Goal: Transaction & Acquisition: Purchase product/service

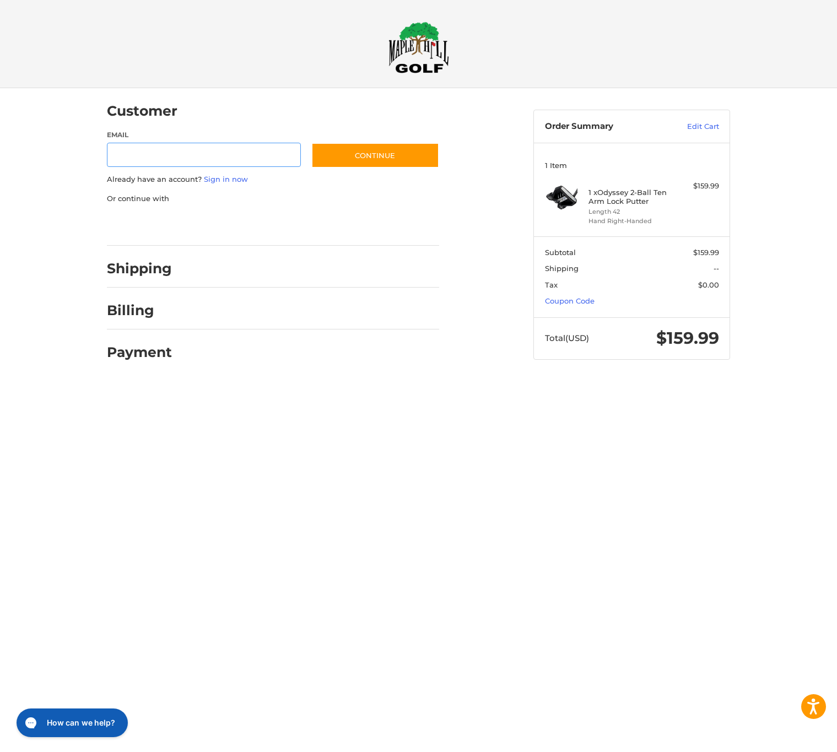
click at [237, 145] on input "Email" at bounding box center [204, 155] width 194 height 25
type input "**********"
click at [386, 153] on button "Continue" at bounding box center [375, 155] width 128 height 25
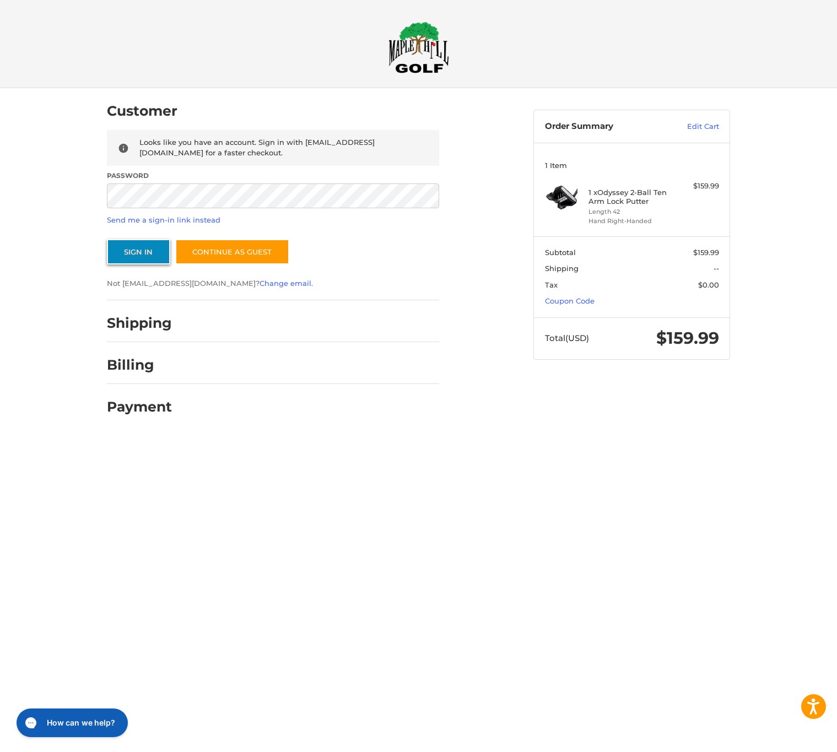
click at [144, 244] on button "Sign In" at bounding box center [138, 251] width 63 height 25
click at [153, 256] on button "Sign In" at bounding box center [138, 251] width 63 height 25
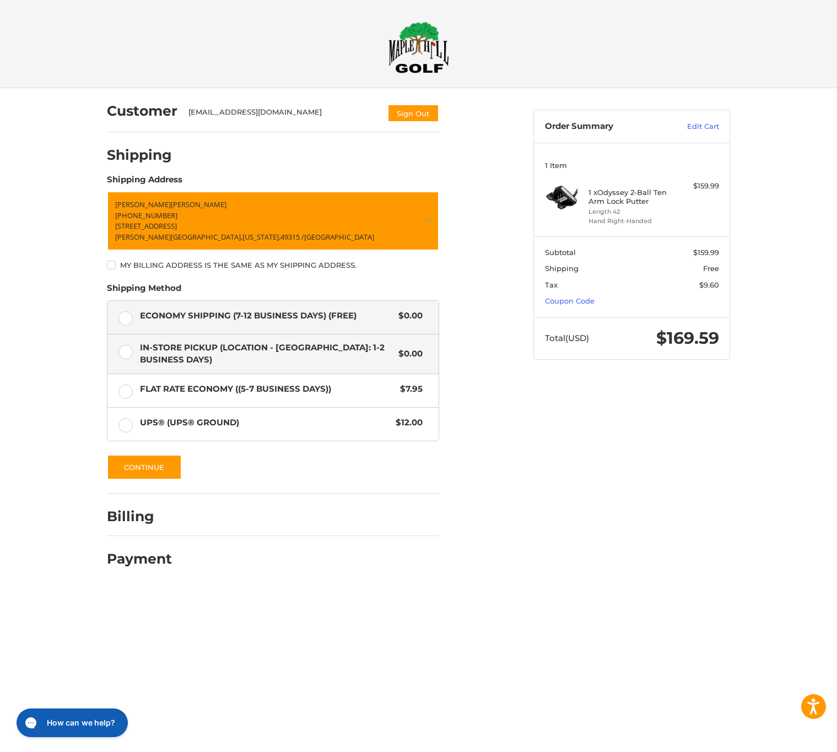
click at [383, 355] on span "In-Store Pickup (Location - [GEOGRAPHIC_DATA]: 1-2 BUSINESS DAYS)" at bounding box center [266, 354] width 253 height 25
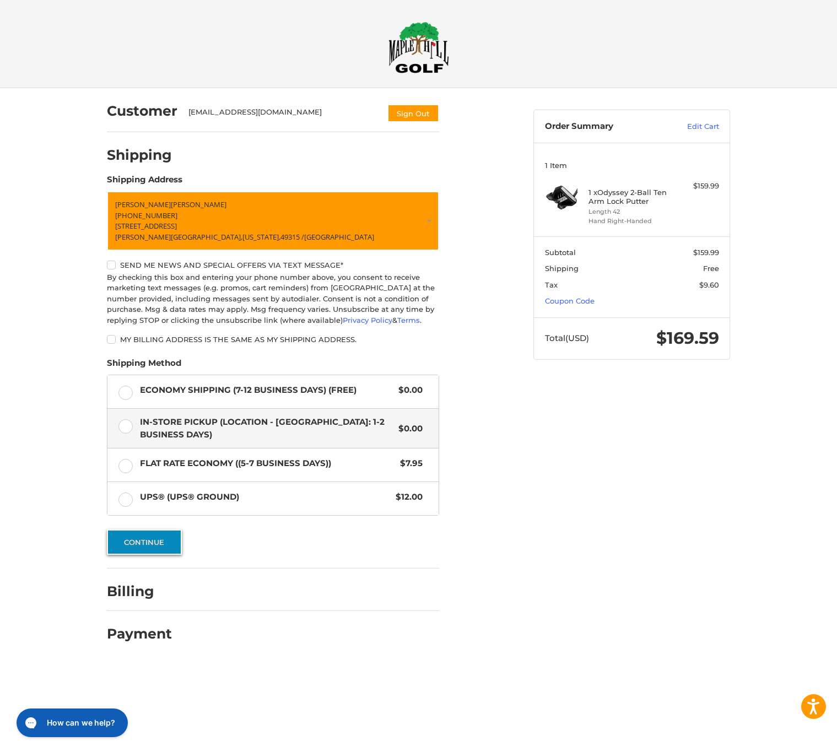
click at [160, 537] on button "Continue" at bounding box center [144, 541] width 75 height 25
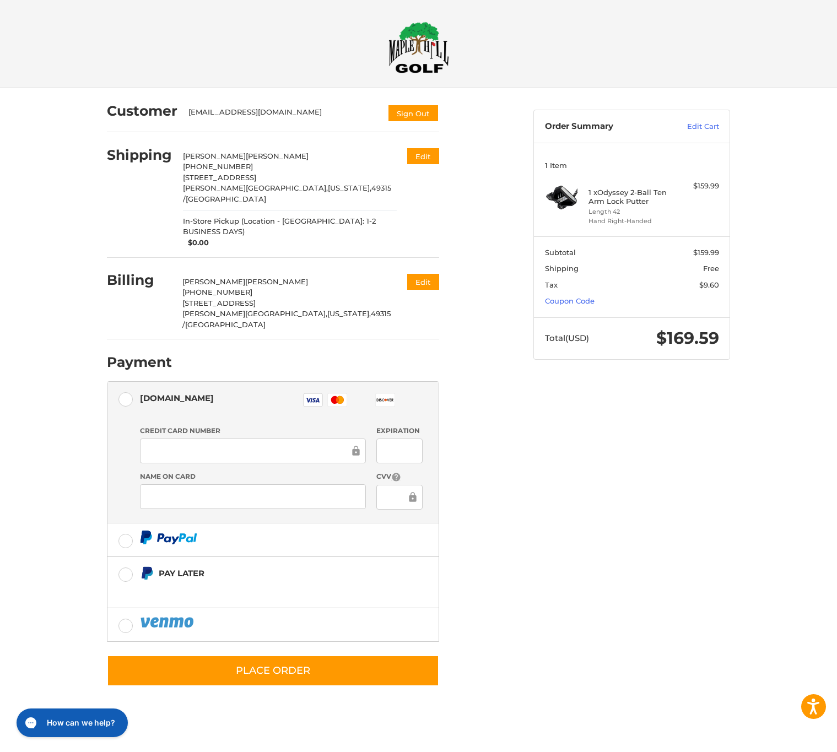
click at [230, 439] on div at bounding box center [253, 451] width 226 height 25
click at [229, 439] on div at bounding box center [253, 451] width 226 height 25
click at [594, 403] on div "Customer [EMAIL_ADDRESS][DOMAIN_NAME] Sign Out Shipping [PERSON_NAME] +1 616309…" at bounding box center [418, 399] width 661 height 622
click at [818, 711] on div at bounding box center [418, 711] width 837 height 0
drag, startPoint x: 601, startPoint y: 183, endPoint x: 642, endPoint y: 201, distance: 45.4
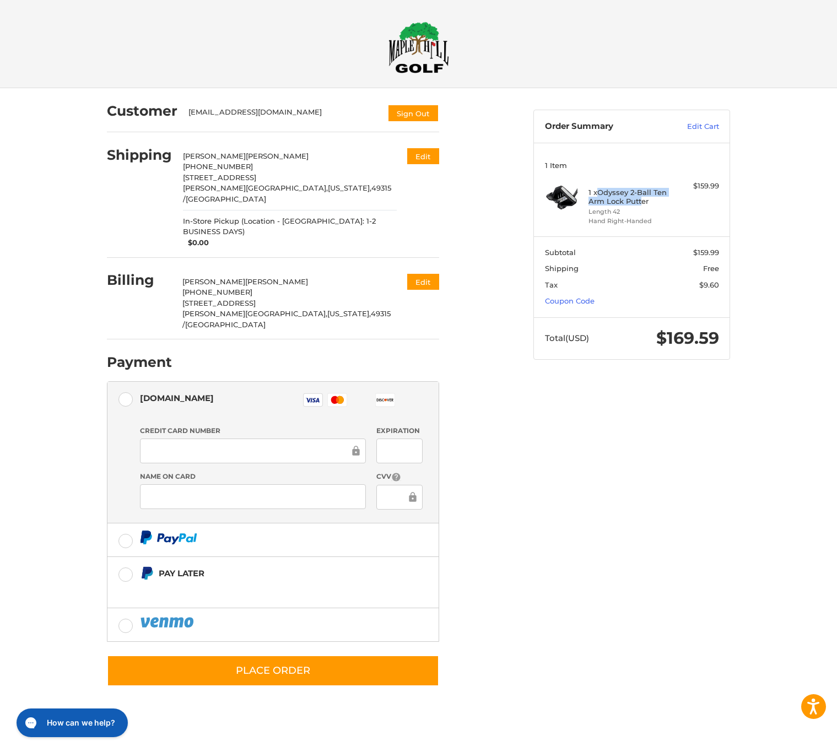
click at [642, 201] on div "1 x Odyssey 2-Ball Ten Arm Lock Putter Length 42 Hand Right-Handed" at bounding box center [631, 203] width 87 height 45
click at [651, 205] on h4 "1 x Odyssey 2-Ball Ten Arm Lock Putter" at bounding box center [630, 197] width 84 height 18
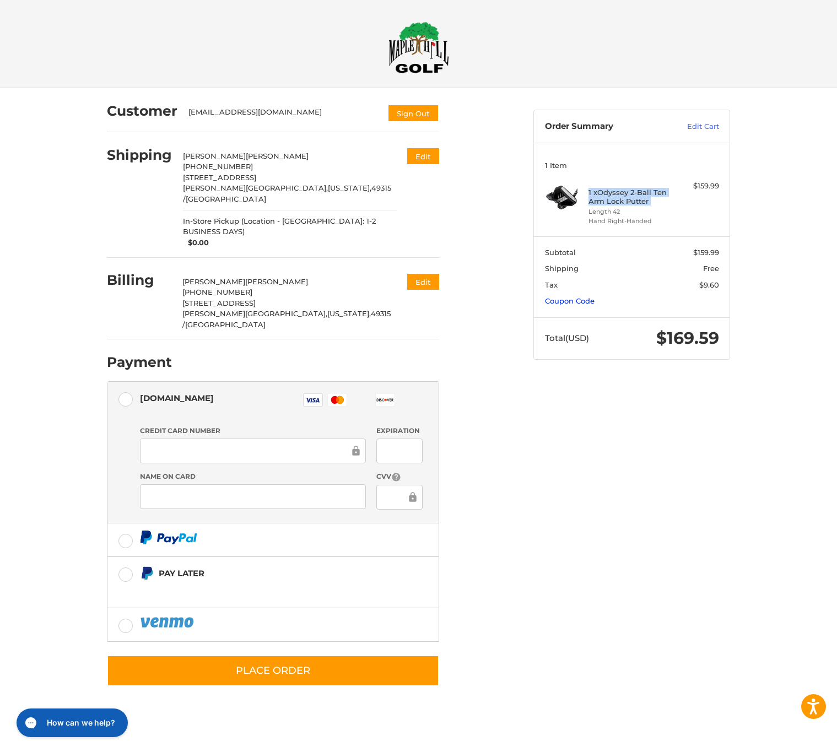
click at [573, 299] on link "Coupon Code" at bounding box center [570, 300] width 50 height 9
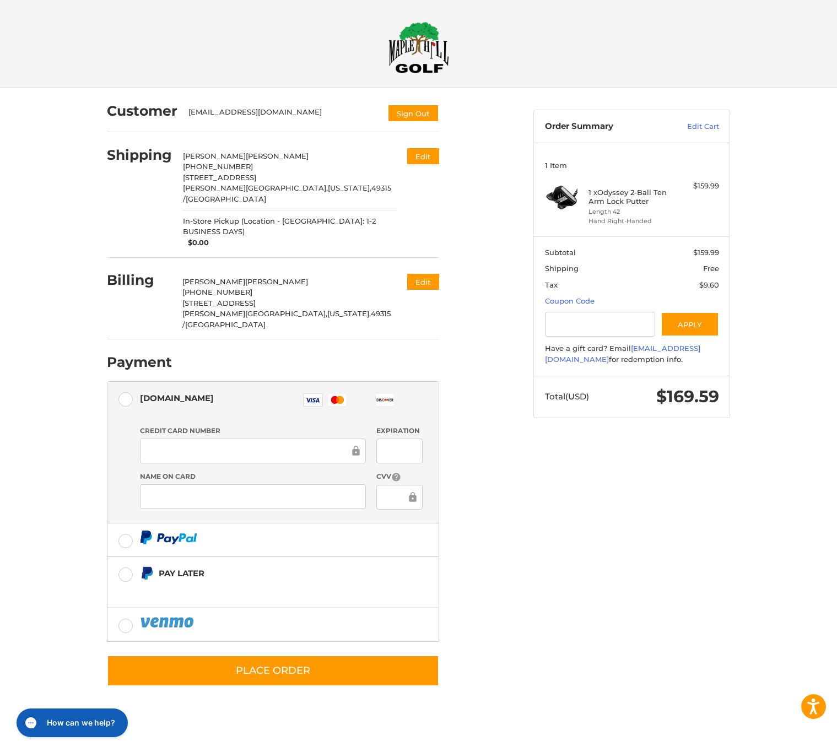
click at [674, 365] on div at bounding box center [632, 365] width 174 height 0
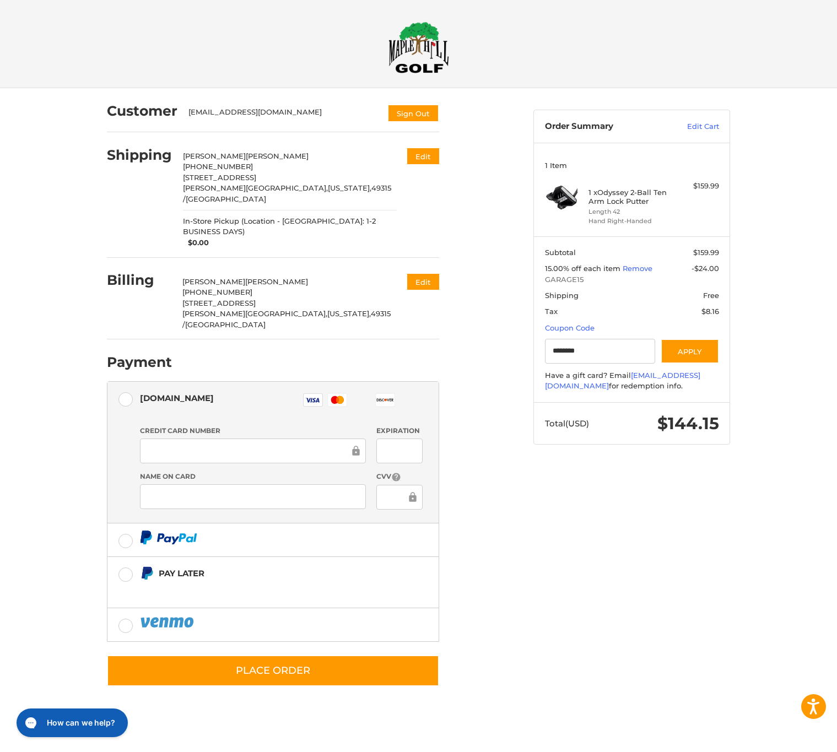
click at [624, 711] on div at bounding box center [418, 711] width 837 height 0
click at [216, 445] on iframe at bounding box center [249, 451] width 202 height 13
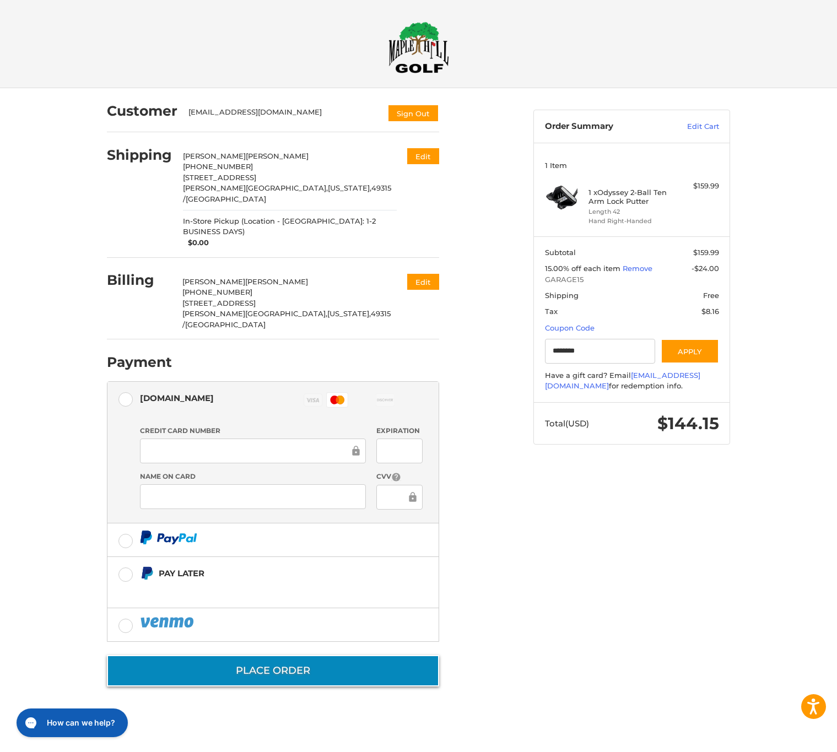
click at [366, 655] on button "Place Order" at bounding box center [273, 670] width 332 height 31
